Goal: Communication & Community: Answer question/provide support

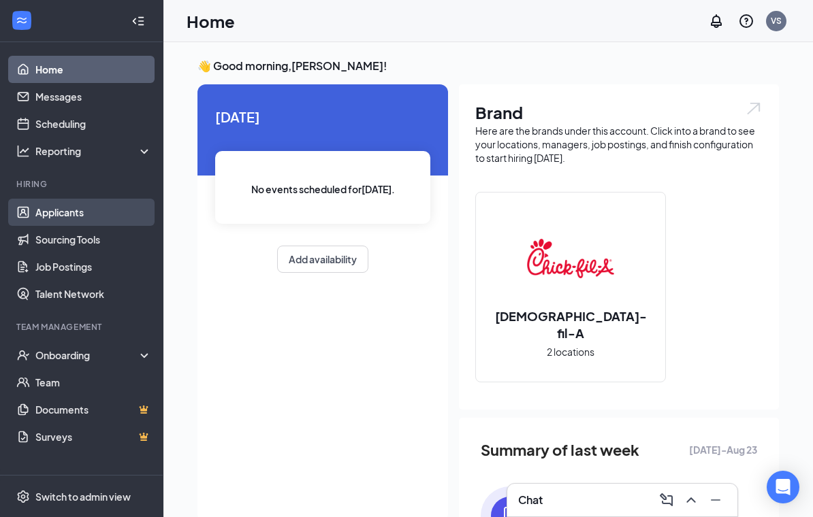
click at [107, 209] on link "Applicants" at bounding box center [93, 212] width 116 height 27
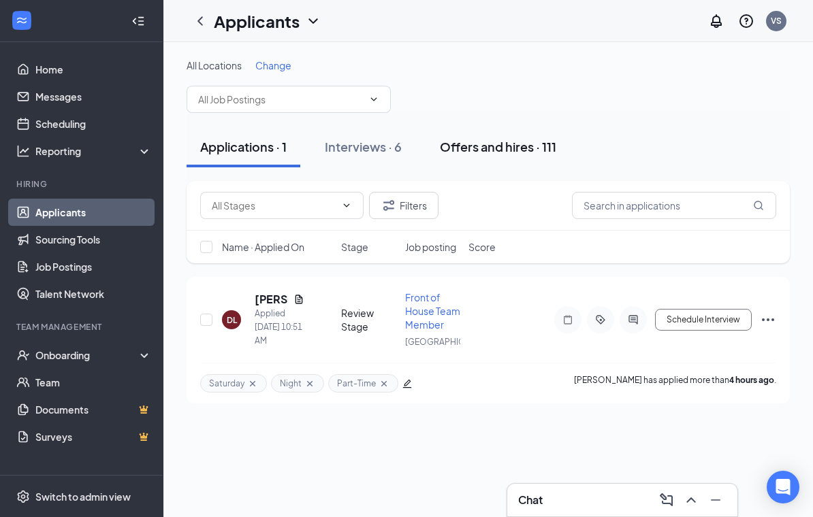
click at [501, 146] on div "Offers and hires · 111" at bounding box center [498, 146] width 116 height 17
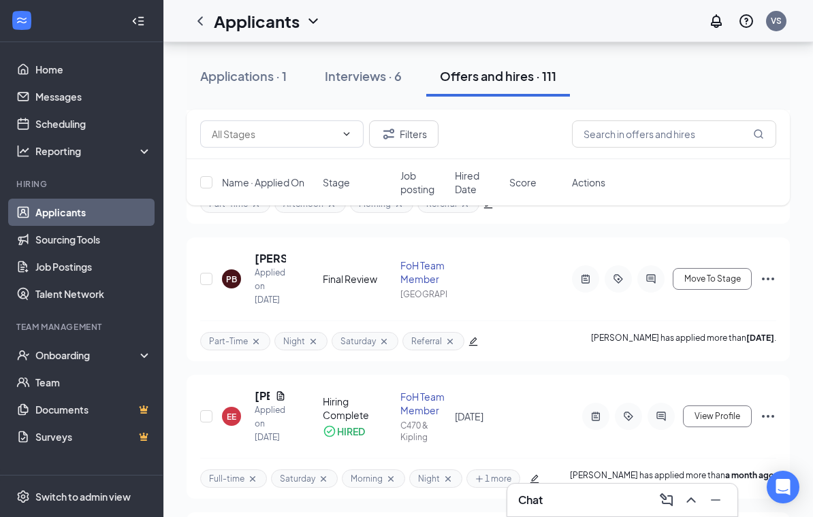
scroll to position [196, 0]
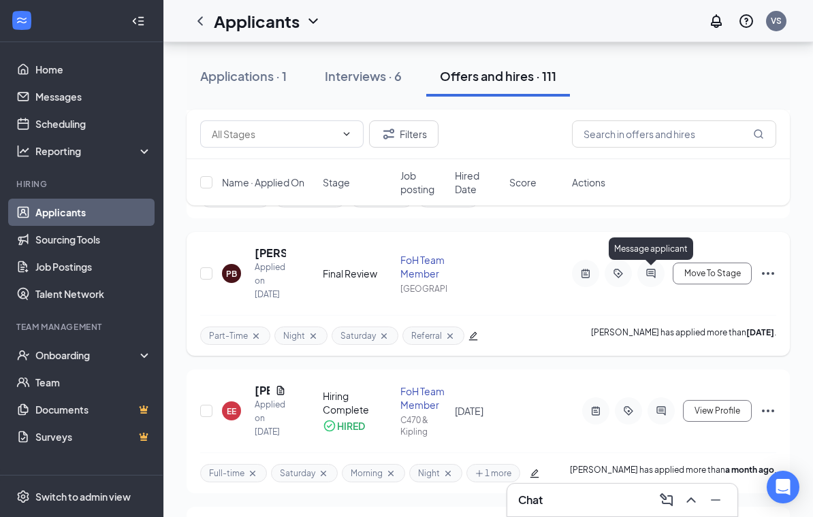
click at [653, 274] on icon "ActiveChat" at bounding box center [650, 273] width 16 height 11
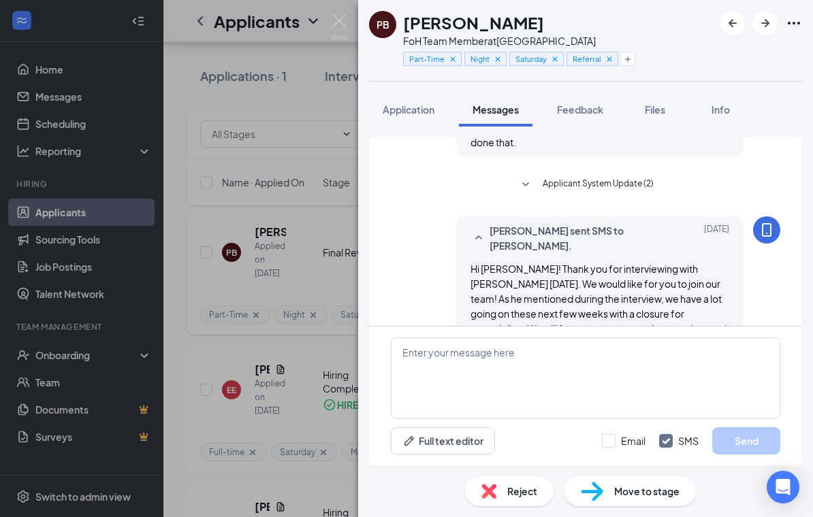
scroll to position [515, 0]
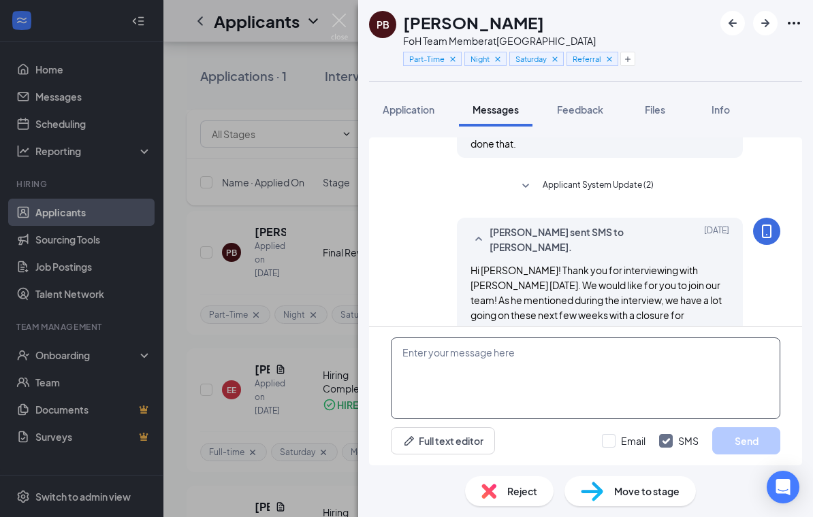
click at [504, 357] on textarea at bounding box center [585, 379] width 389 height 82
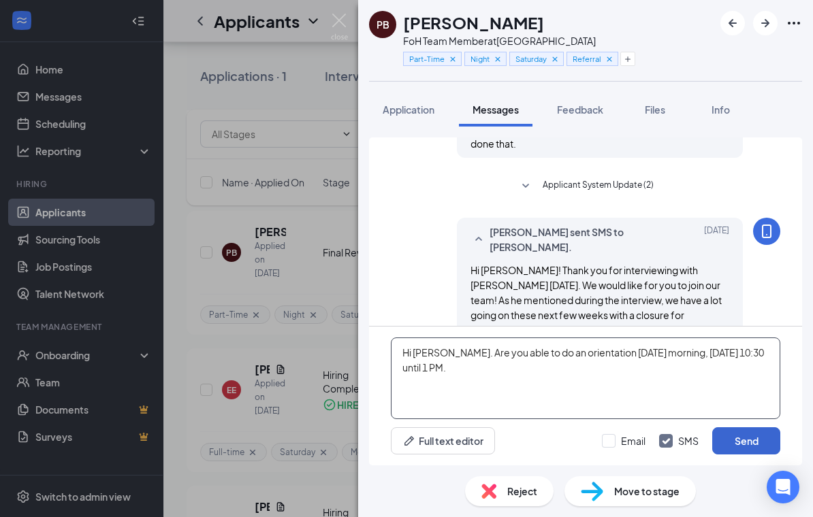
type textarea "Hi [PERSON_NAME]. Are you able to do an orientation [DATE] morning, [DATE] 10:3…"
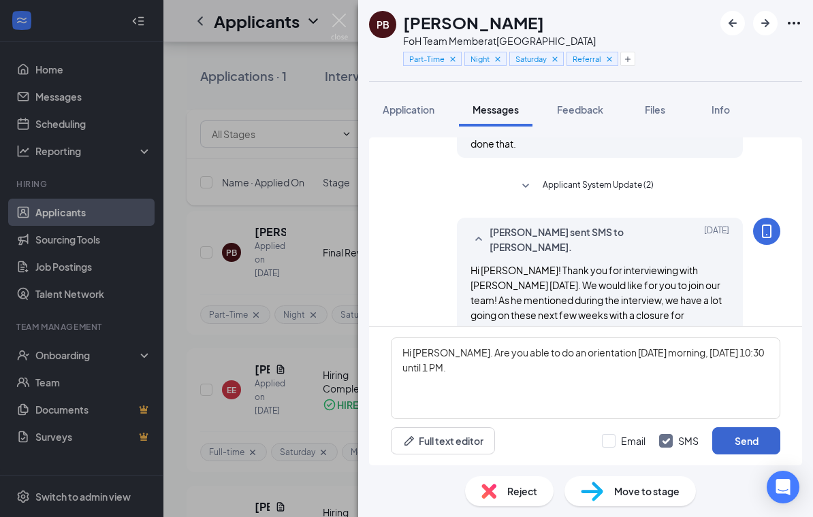
click at [735, 437] on button "Send" at bounding box center [746, 440] width 68 height 27
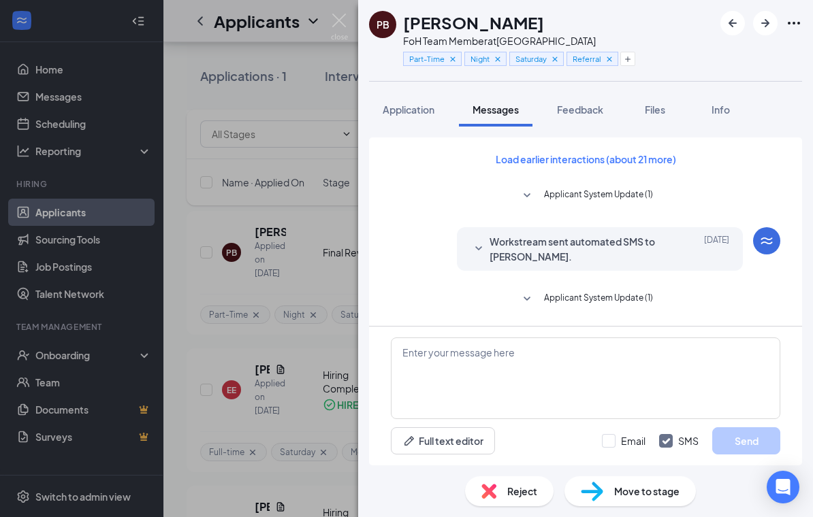
scroll to position [-5, 0]
click at [340, 24] on img at bounding box center [339, 27] width 17 height 27
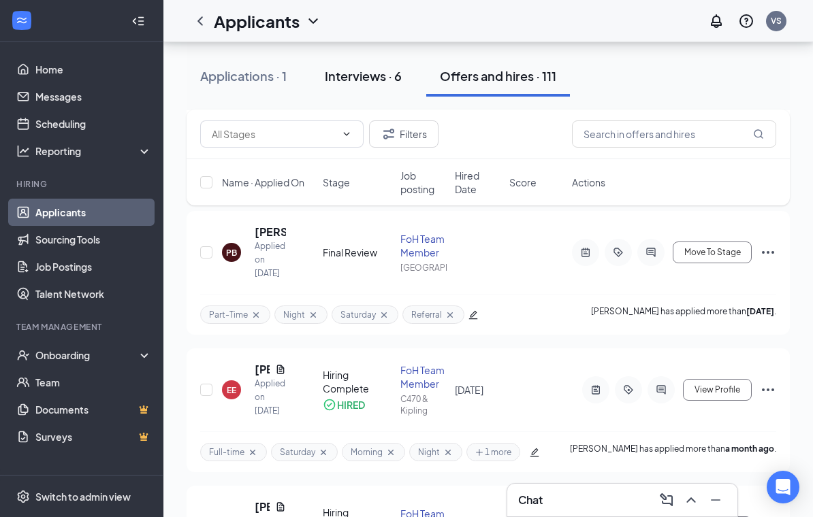
click at [370, 70] on div "Interviews · 6" at bounding box center [363, 75] width 77 height 17
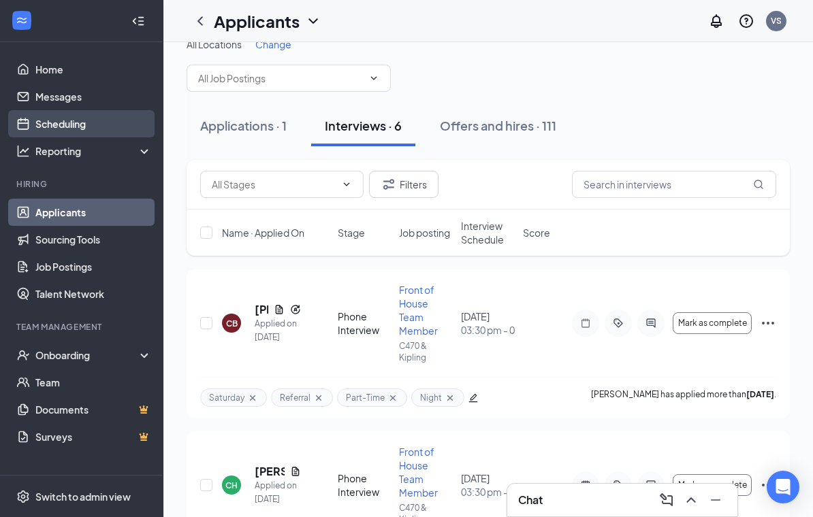
click at [101, 124] on link "Scheduling" at bounding box center [93, 123] width 116 height 27
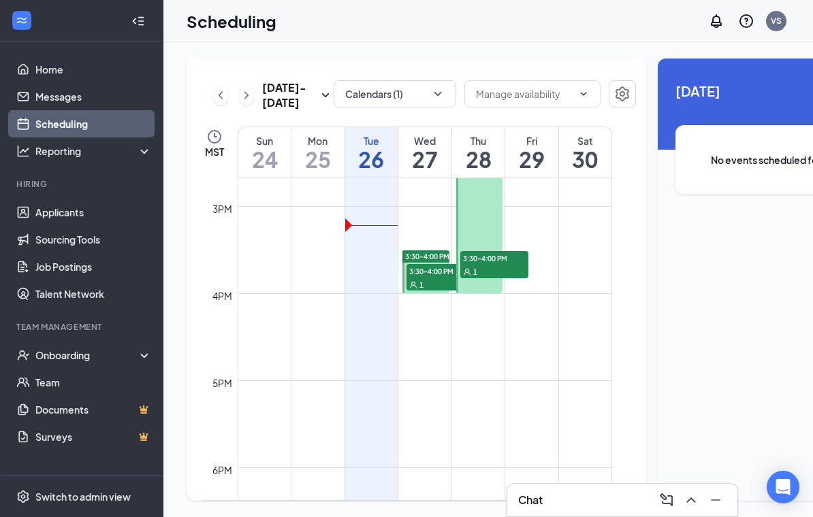
scroll to position [1297, 0]
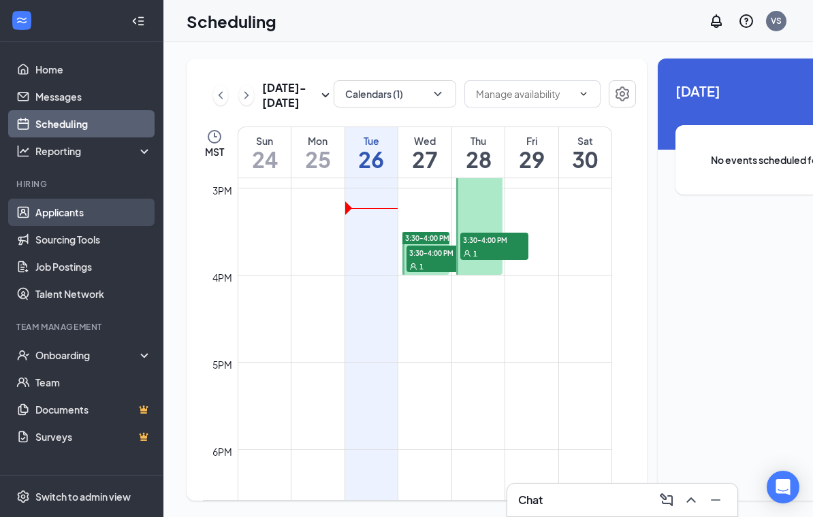
click at [99, 199] on link "Applicants" at bounding box center [93, 212] width 116 height 27
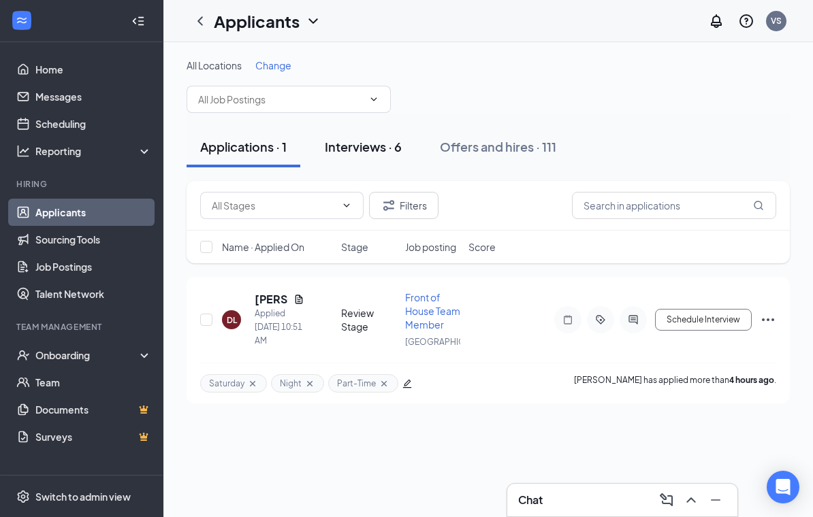
click at [365, 138] on div "Interviews · 6" at bounding box center [363, 146] width 77 height 17
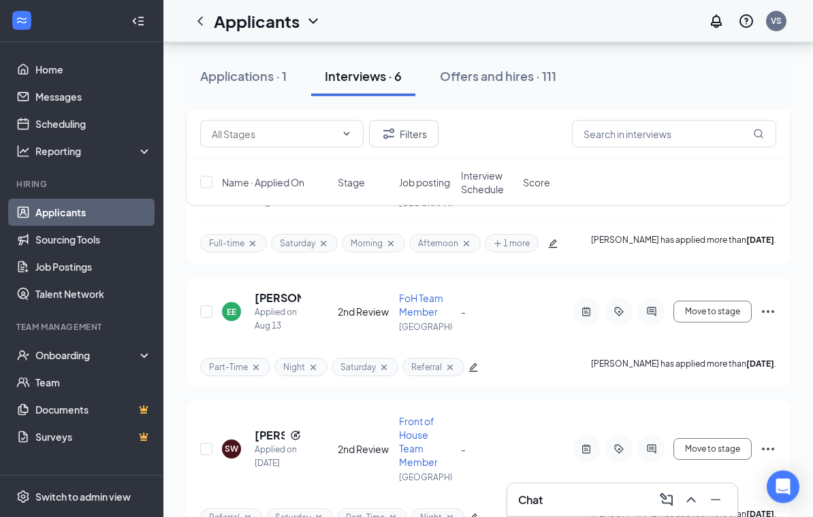
scroll to position [612, 0]
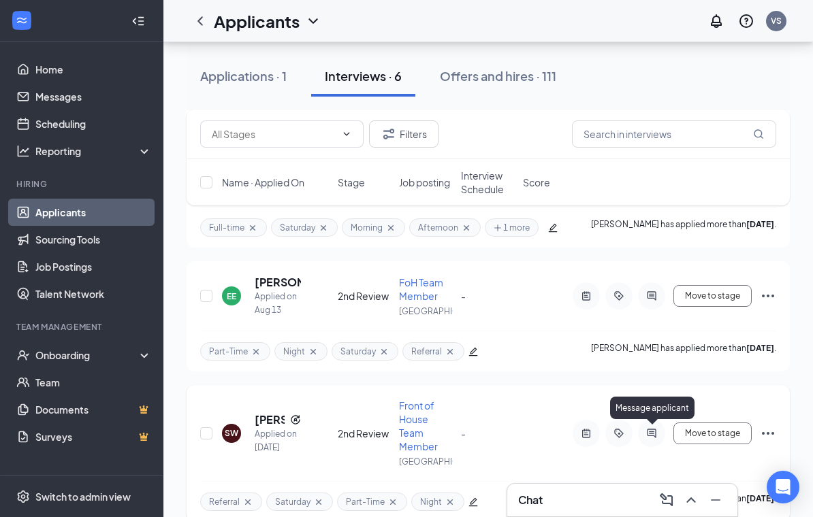
click at [653, 434] on icon "ActiveChat" at bounding box center [651, 433] width 16 height 11
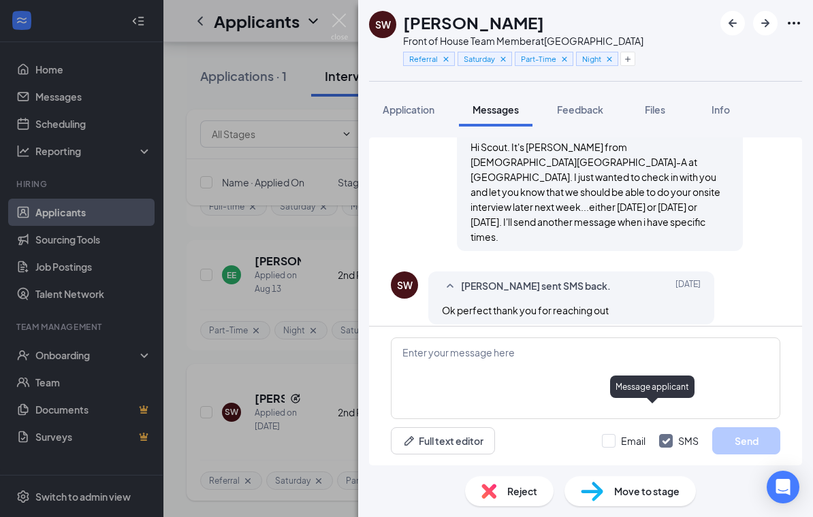
scroll to position [529, 0]
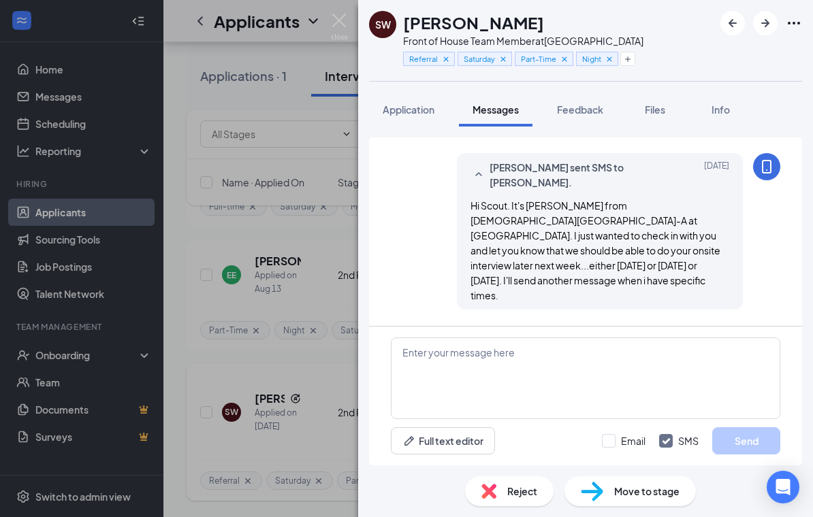
scroll to position [423, 0]
click at [345, 20] on img at bounding box center [339, 27] width 17 height 27
